Goal: Task Accomplishment & Management: Complete application form

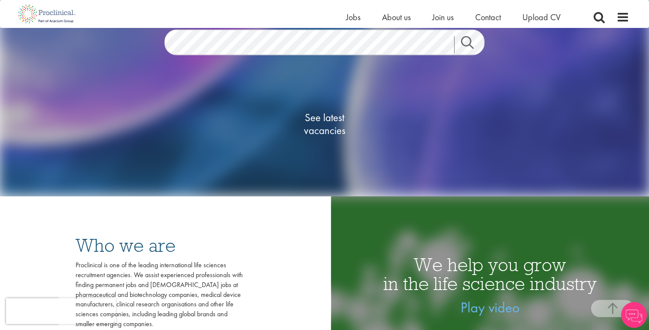
scroll to position [118, 0]
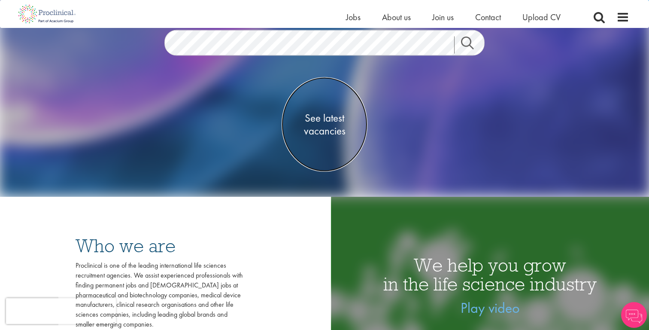
click at [315, 119] on span "See latest vacancies" at bounding box center [325, 125] width 86 height 26
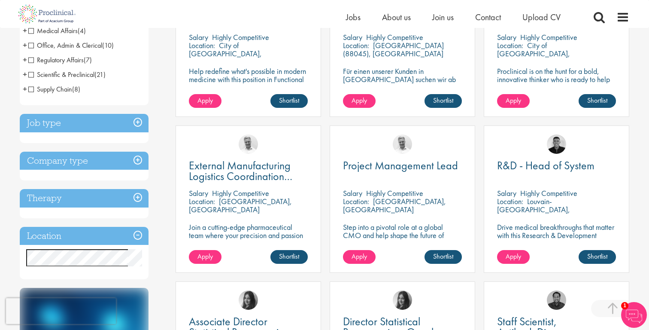
scroll to position [231, 0]
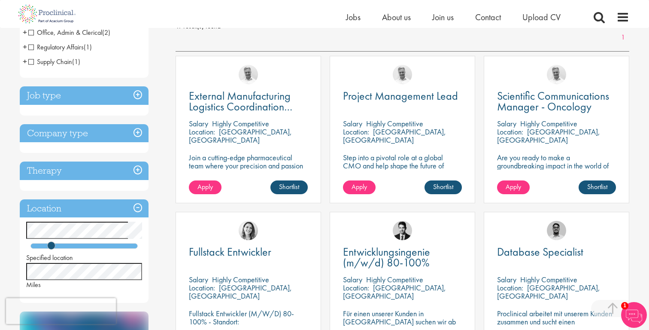
scroll to position [130, 0]
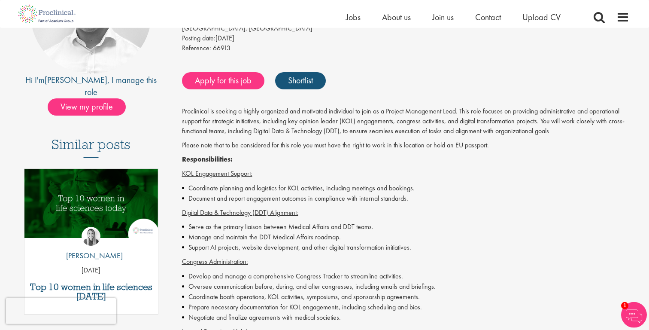
scroll to position [150, 0]
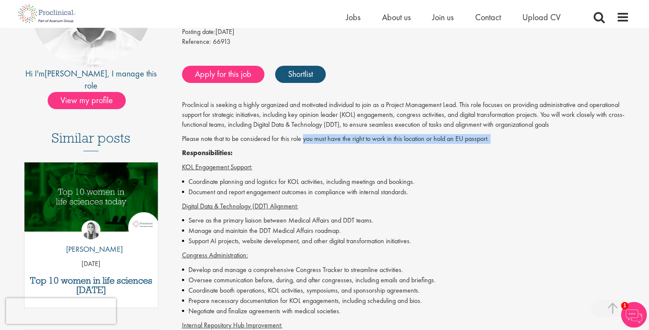
drag, startPoint x: 304, startPoint y: 139, endPoint x: 518, endPoint y: 146, distance: 214.0
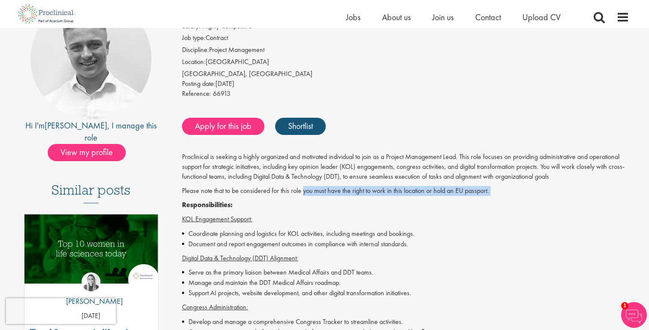
scroll to position [93, 0]
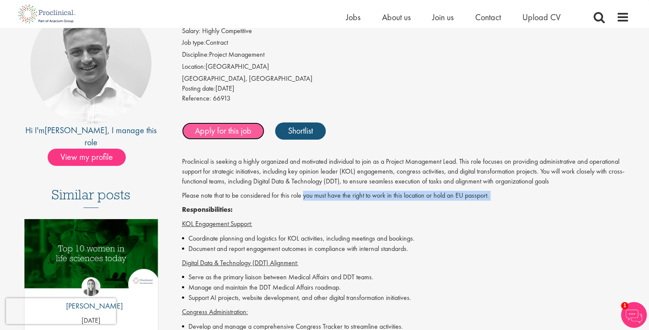
click at [223, 137] on link "Apply for this job" at bounding box center [223, 130] width 82 height 17
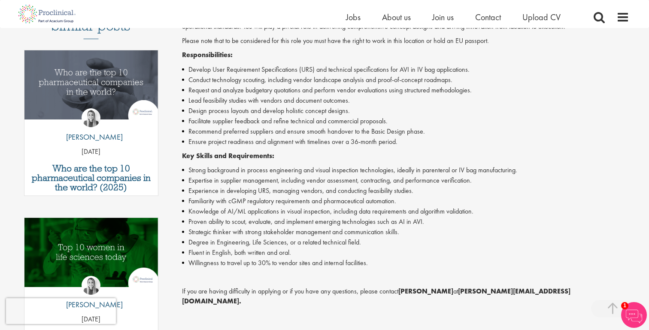
scroll to position [262, 0]
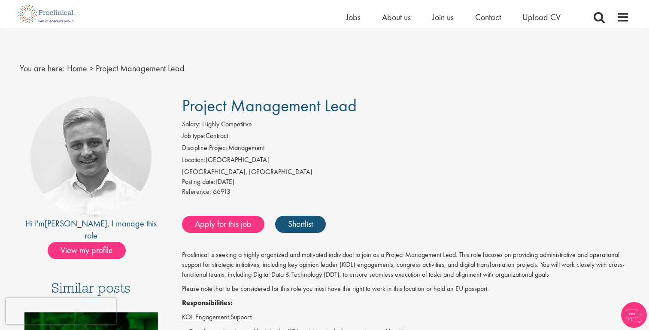
scroll to position [93, 0]
